Goal: Task Accomplishment & Management: Complete application form

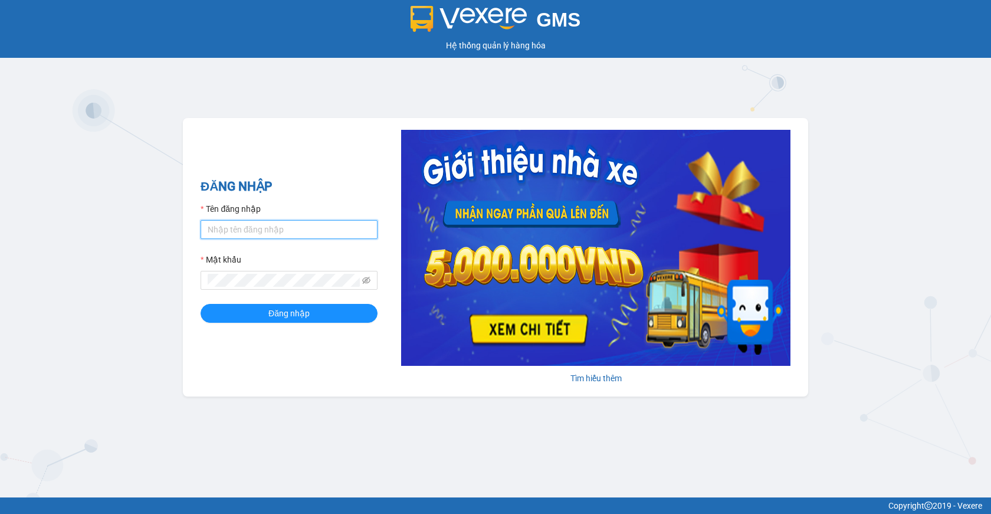
type input "giau.vtd"
click at [243, 233] on input "giau.vtd" at bounding box center [289, 229] width 177 height 19
click at [334, 153] on div "ĐĂNG NHẬP Tên đăng nhập giau.vtd Mật khẩu Đăng nhập Tìm hiểu thêm" at bounding box center [495, 257] width 625 height 278
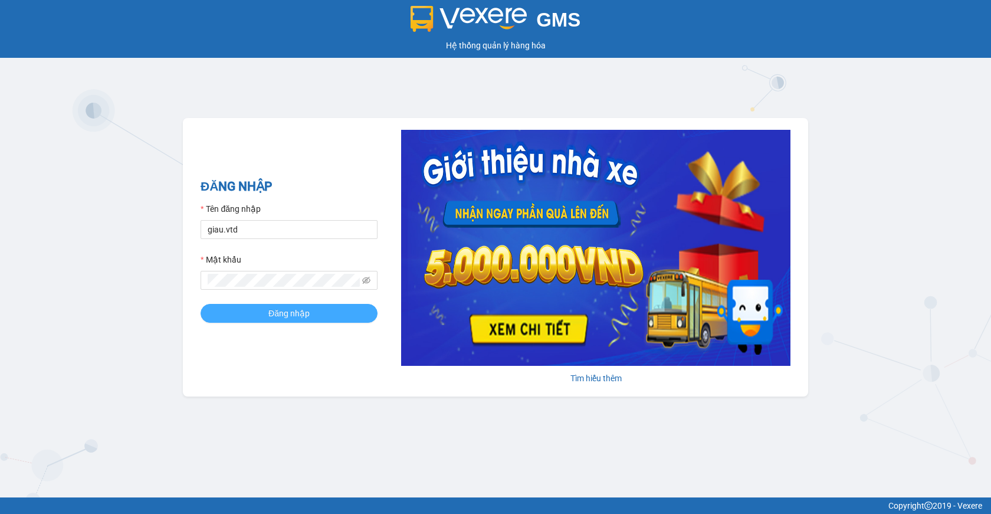
click at [288, 308] on span "Đăng nhập" at bounding box center [288, 313] width 41 height 13
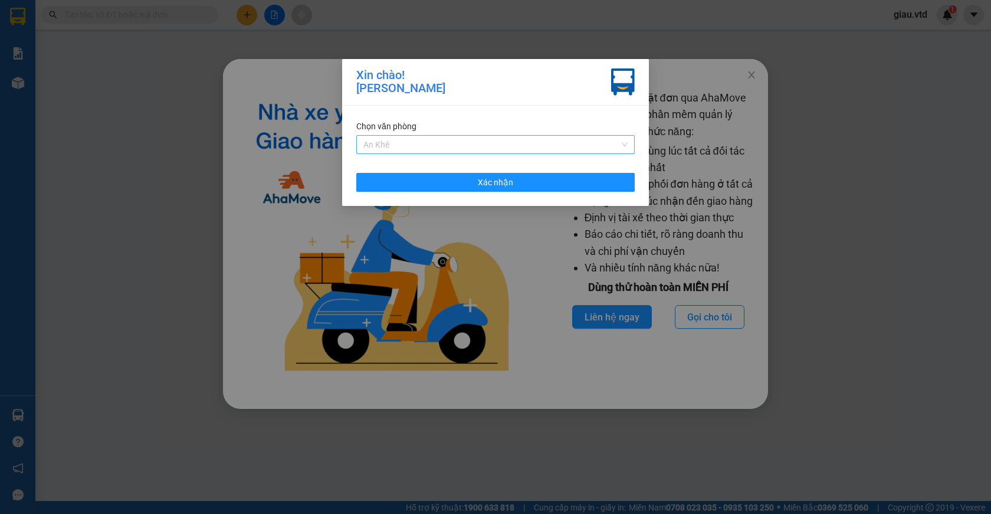
click at [421, 143] on span "An Khê" at bounding box center [495, 145] width 264 height 18
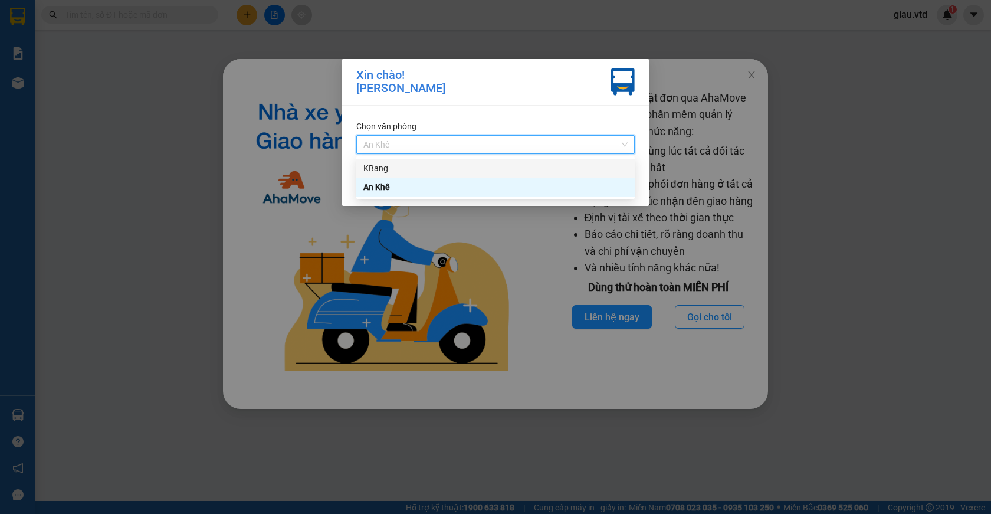
click at [392, 170] on div "KBang" at bounding box center [495, 168] width 264 height 13
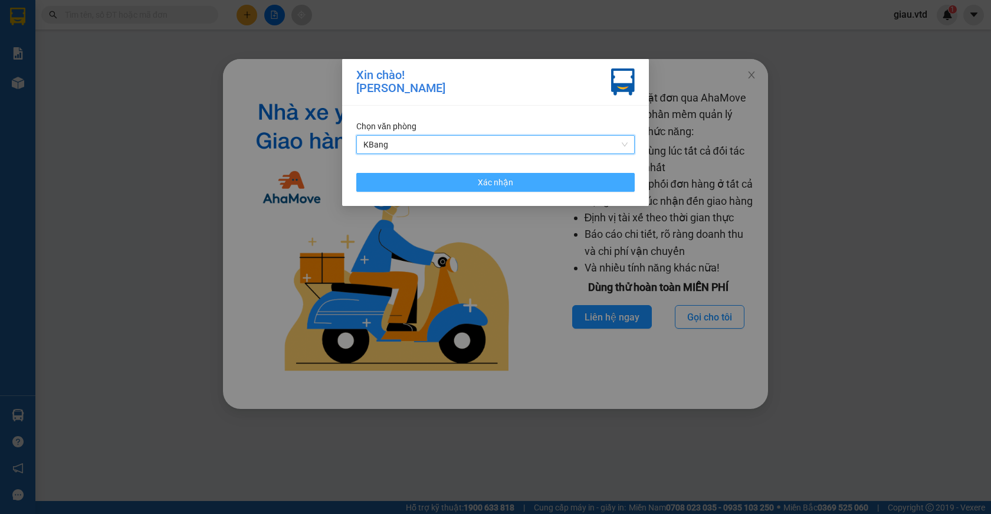
click at [496, 184] on span "Xác nhận" at bounding box center [495, 182] width 35 height 13
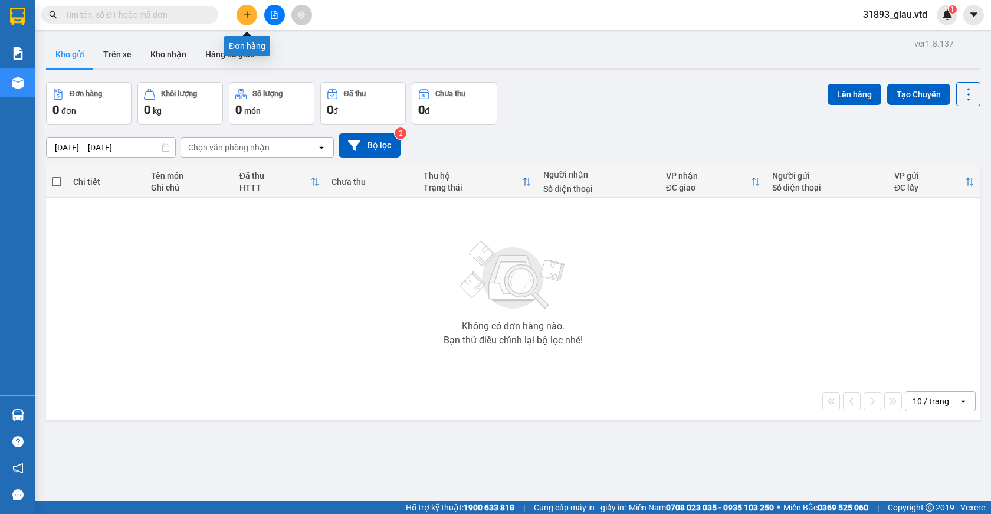
click at [245, 14] on icon "plus" at bounding box center [247, 15] width 8 height 8
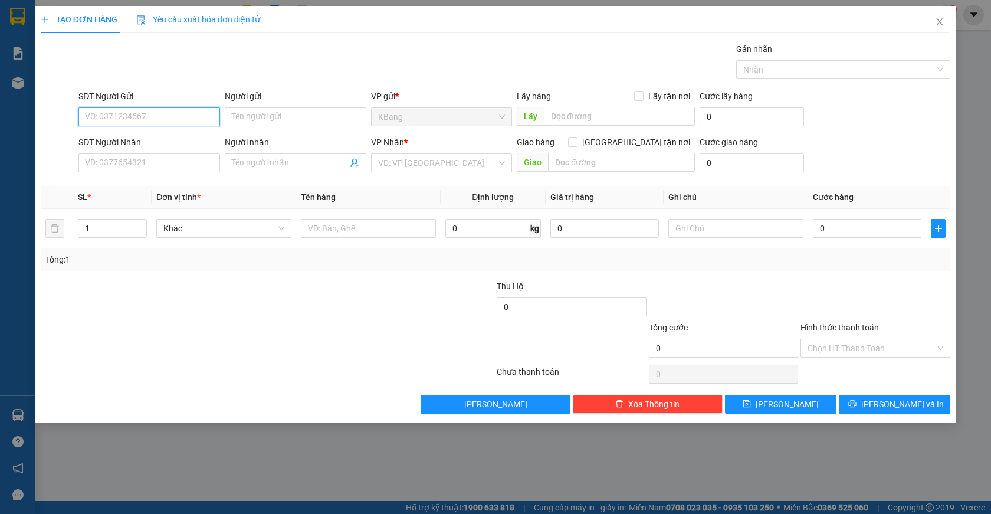
drag, startPoint x: 147, startPoint y: 120, endPoint x: 222, endPoint y: 72, distance: 88.9
click at [148, 117] on input "SĐT Người Gửi" at bounding box center [149, 116] width 142 height 19
click at [126, 139] on div "0964815079 - c thương" at bounding box center [149, 140] width 127 height 13
type input "0964815079"
type input "c thương"
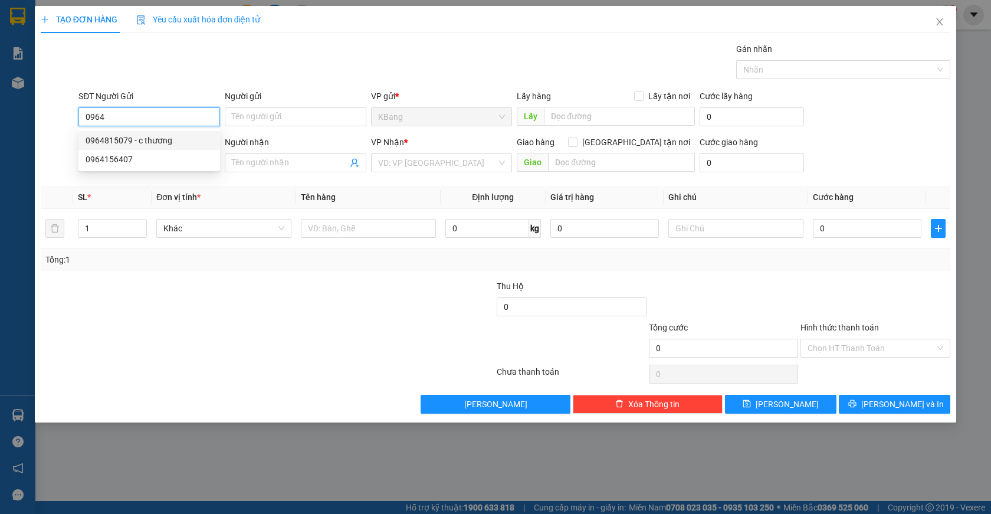
type input "0916320017"
type input "vân"
type input "gia nghĩa"
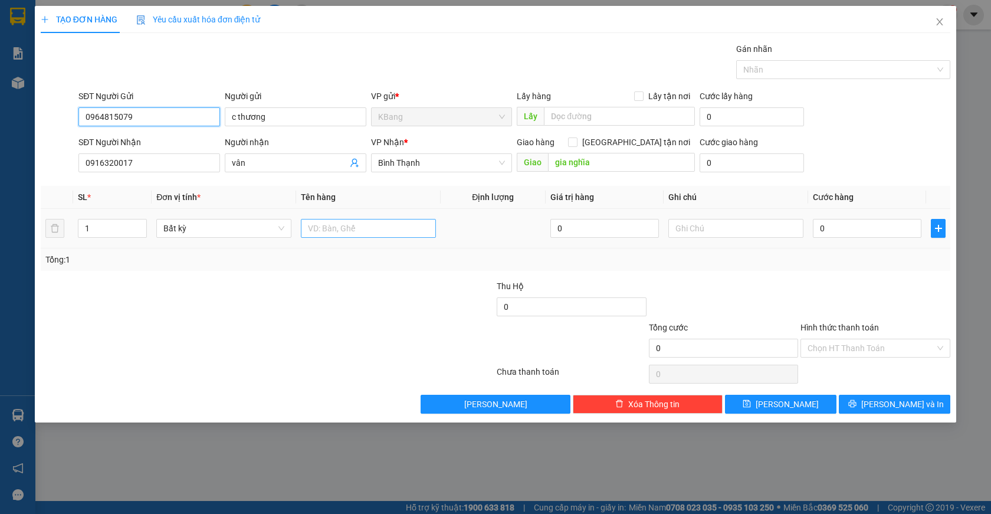
type input "0964815079"
drag, startPoint x: 327, startPoint y: 231, endPoint x: 519, endPoint y: 235, distance: 191.2
click at [328, 231] on input "text" at bounding box center [368, 228] width 135 height 19
click at [322, 232] on input "text" at bounding box center [368, 228] width 135 height 19
click at [336, 233] on input "text" at bounding box center [368, 228] width 135 height 19
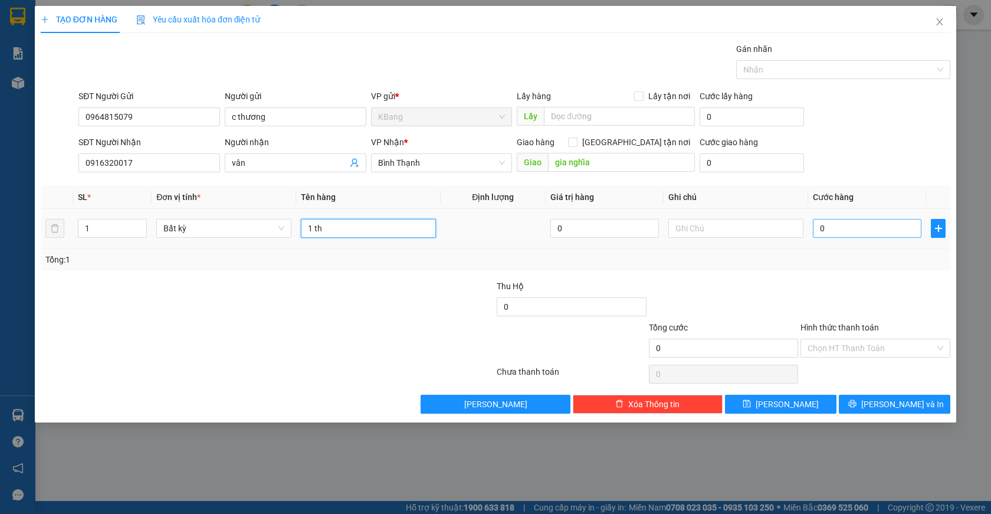
type input "1 th"
drag, startPoint x: 834, startPoint y: 234, endPoint x: 762, endPoint y: 321, distance: 113.5
click at [834, 234] on input "0" at bounding box center [867, 228] width 109 height 19
type input "5"
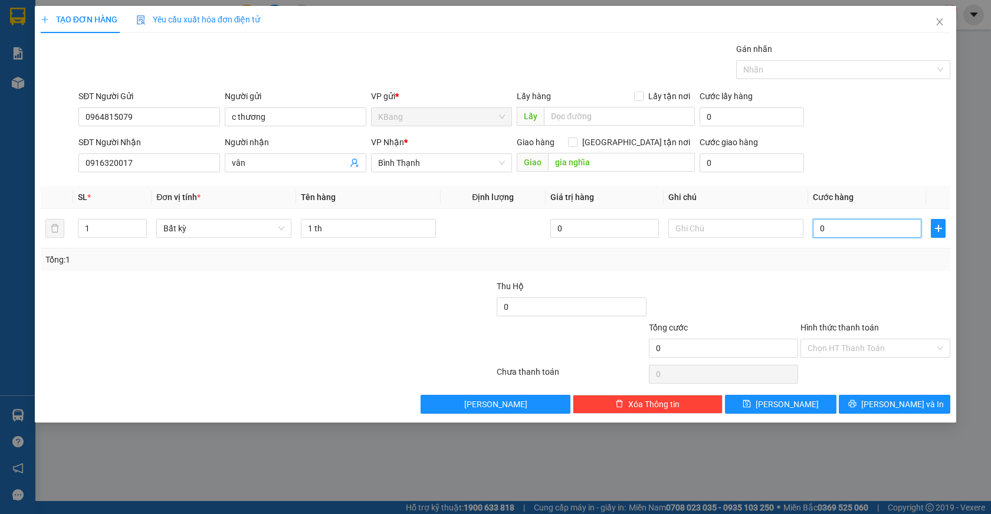
type input "5"
type input "50"
type input "500"
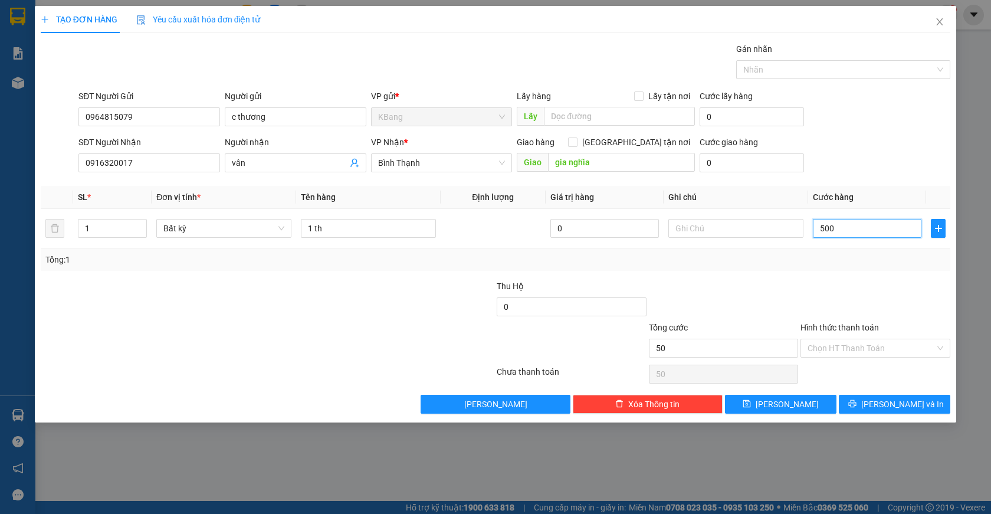
type input "500"
type input "5.000"
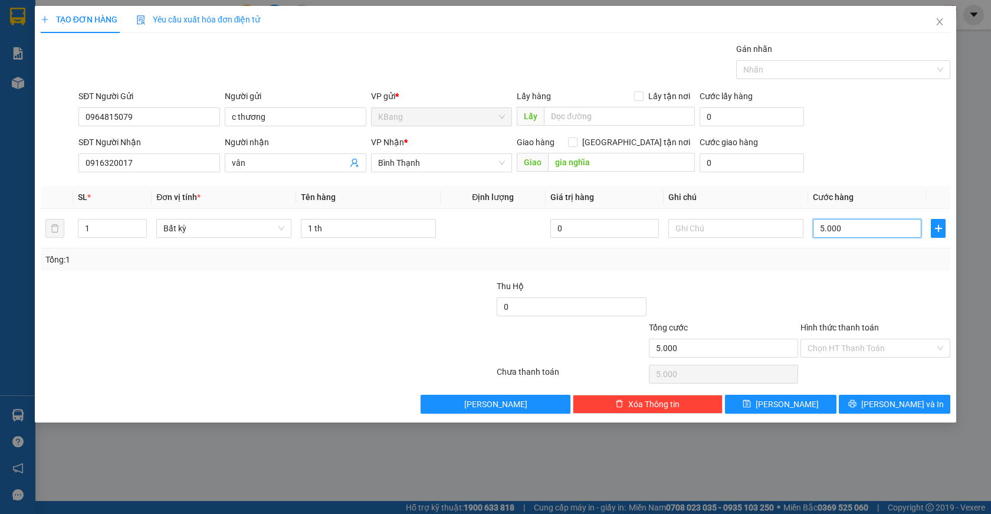
type input "50.000"
click at [894, 402] on span "Lưu và In" at bounding box center [902, 404] width 83 height 13
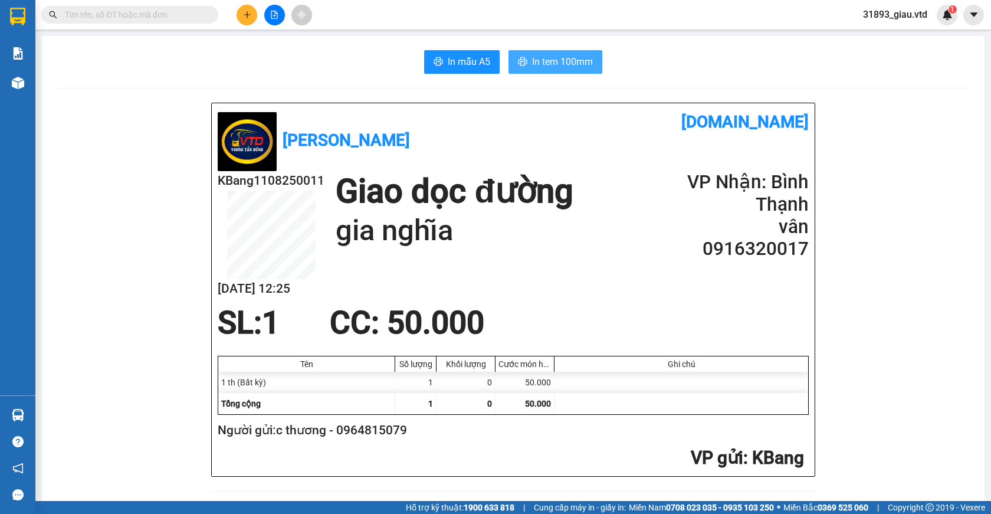
click at [549, 62] on span "In tem 100mm" at bounding box center [562, 61] width 61 height 15
click at [555, 64] on span "In tem 100mm" at bounding box center [562, 61] width 61 height 15
click at [551, 64] on span "In tem 100mm" at bounding box center [562, 61] width 61 height 15
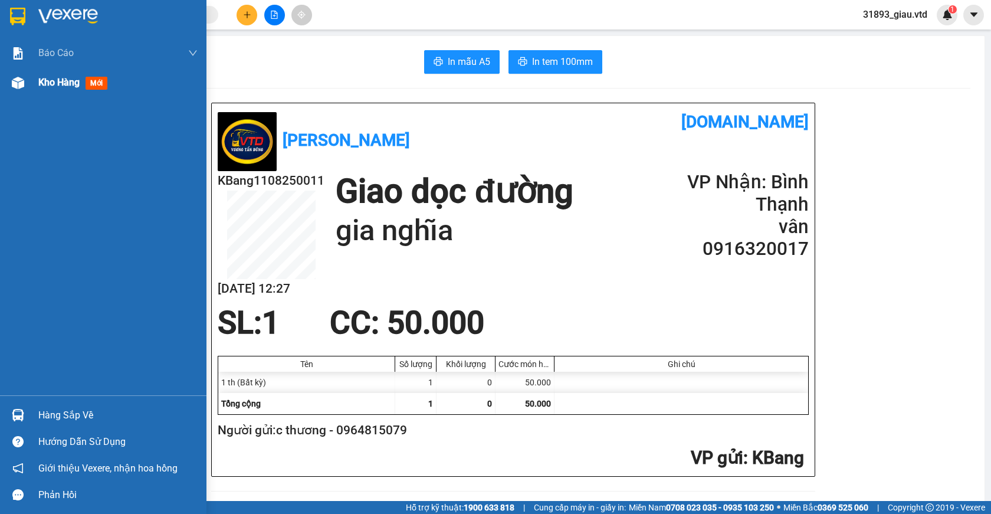
click at [95, 81] on span "mới" at bounding box center [97, 83] width 22 height 13
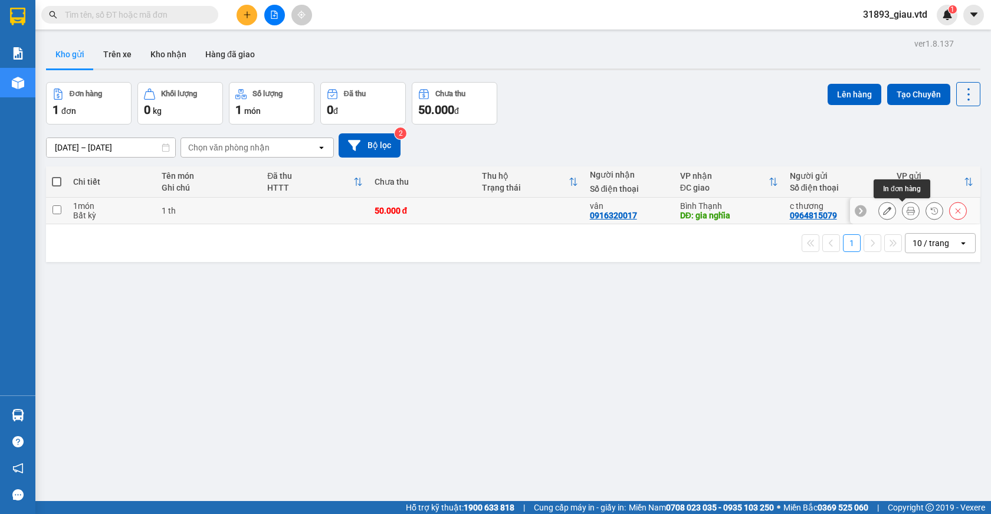
click at [907, 209] on icon at bounding box center [911, 210] width 8 height 8
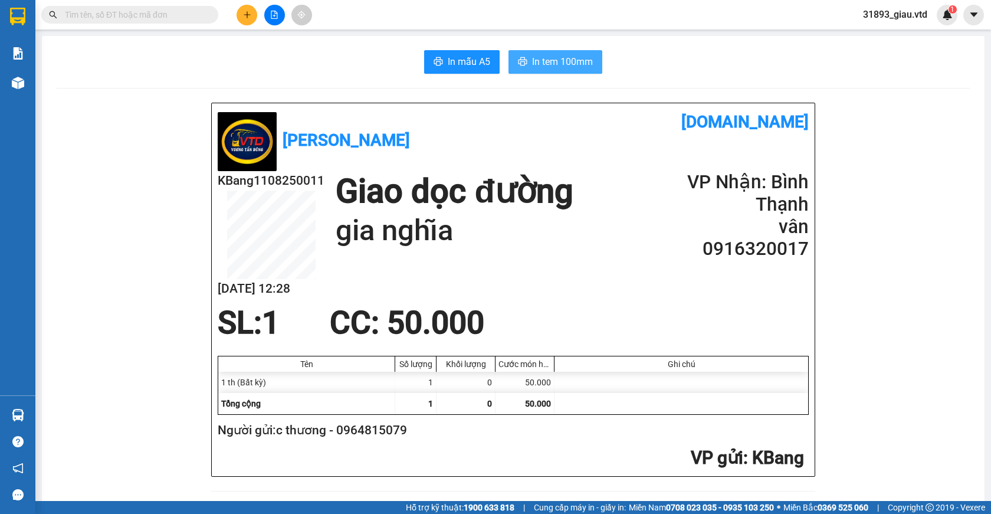
click at [542, 63] on span "In tem 100mm" at bounding box center [562, 61] width 61 height 15
click at [534, 68] on span "In tem 100mm" at bounding box center [562, 61] width 61 height 15
click at [448, 60] on span "In mẫu A5" at bounding box center [469, 61] width 42 height 15
click at [552, 66] on span "In tem 100mm" at bounding box center [562, 61] width 61 height 15
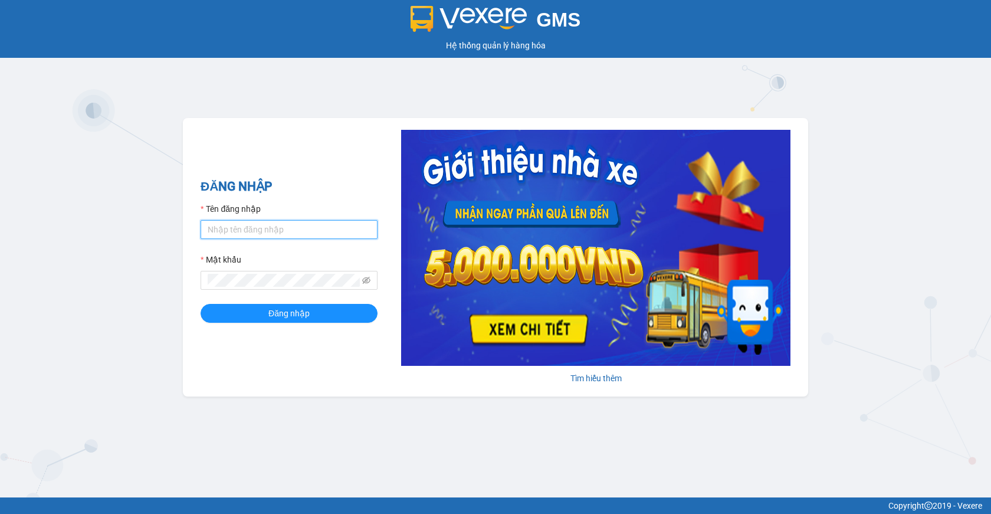
type input "giau.vtd"
click at [244, 229] on input "giau.vtd" at bounding box center [289, 229] width 177 height 19
click at [75, 160] on div "GMS Hệ thống quản lý hàng hóa ĐĂNG NHẬP Tên đăng nhập giau.vtd Mật khẩu Đăng nh…" at bounding box center [495, 248] width 991 height 497
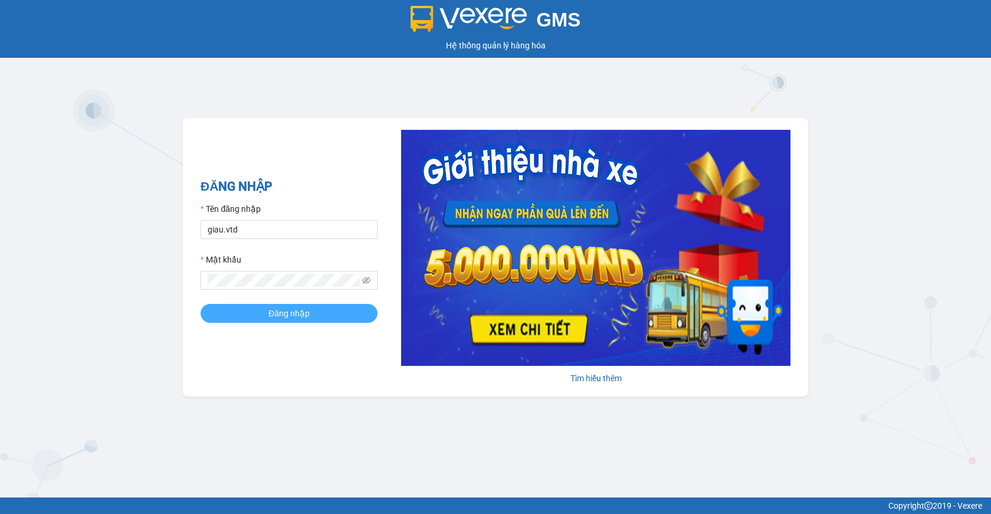
click at [286, 311] on span "Đăng nhập" at bounding box center [288, 313] width 41 height 13
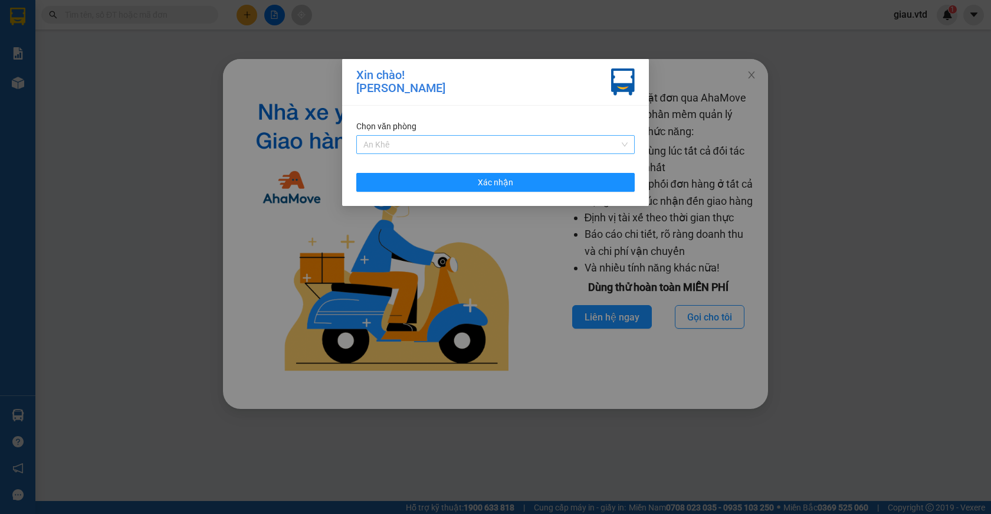
click at [422, 141] on span "An Khê" at bounding box center [495, 145] width 264 height 18
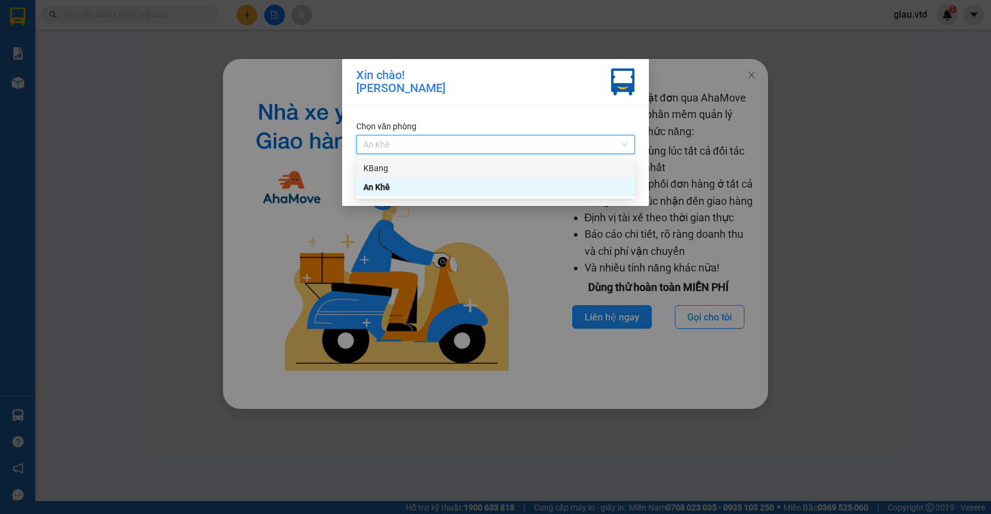
click at [404, 168] on div "KBang" at bounding box center [495, 168] width 264 height 13
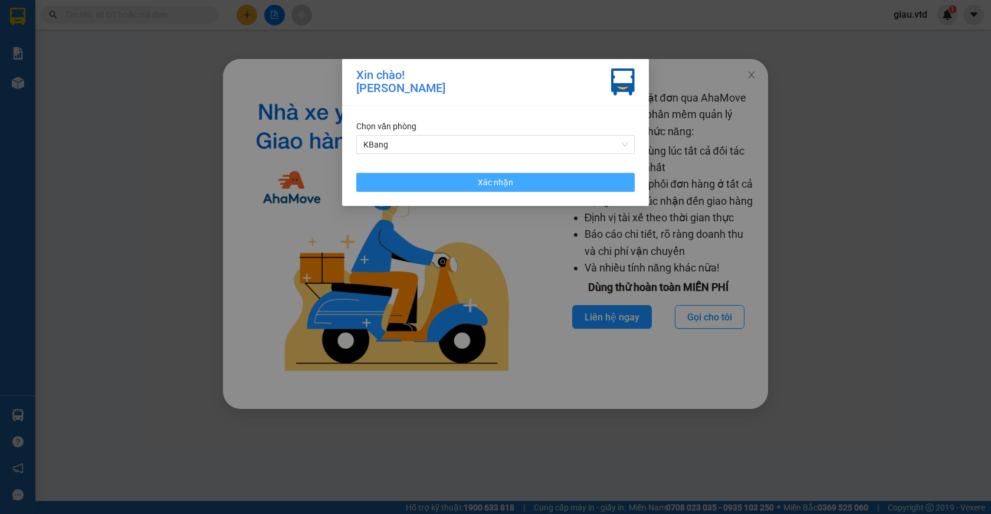
click at [492, 181] on span "Xác nhận" at bounding box center [495, 182] width 35 height 13
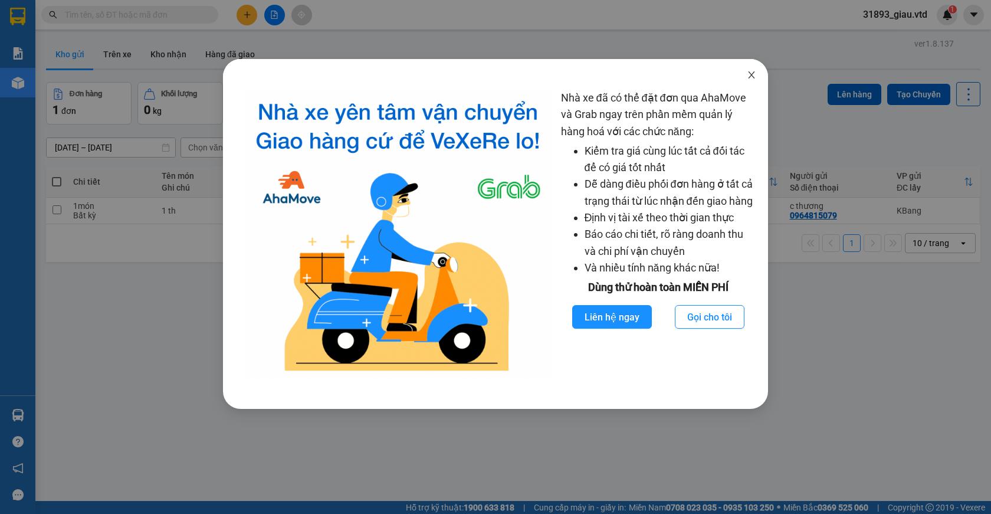
click at [750, 77] on icon "close" at bounding box center [751, 74] width 9 height 9
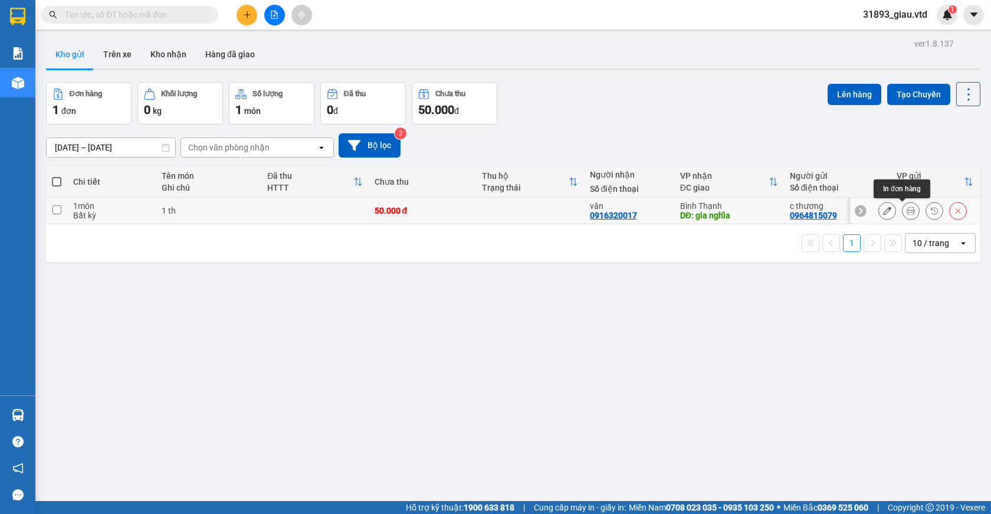
click at [907, 212] on icon at bounding box center [911, 210] width 8 height 8
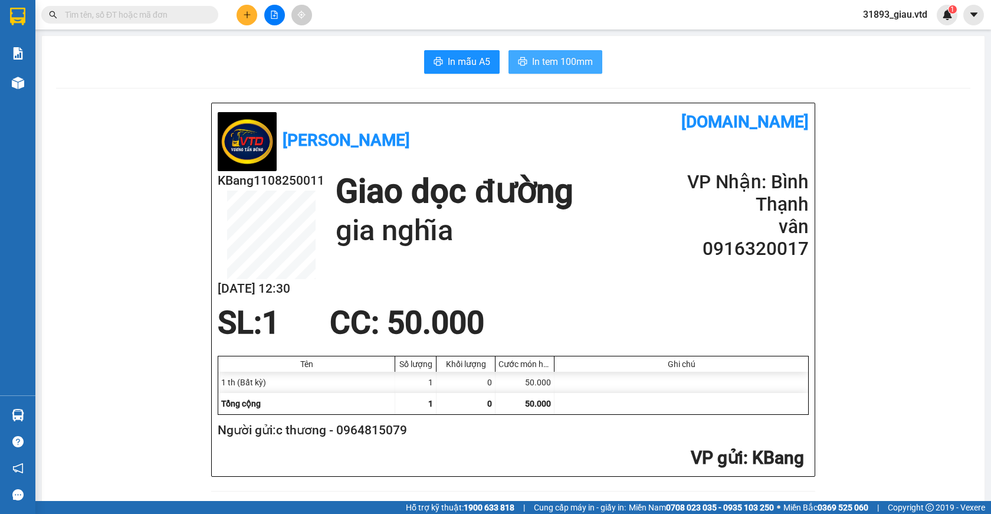
click at [545, 61] on span "In tem 100mm" at bounding box center [562, 61] width 61 height 15
click at [551, 61] on span "In tem 100mm" at bounding box center [562, 61] width 61 height 15
